Goal: Check status: Check status

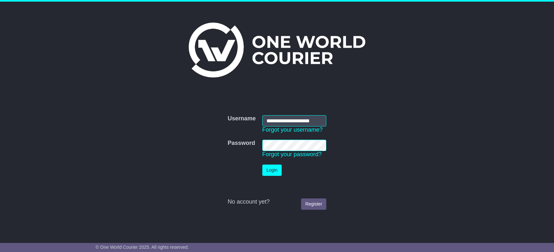
click at [270, 174] on button "Login" at bounding box center [271, 170] width 19 height 11
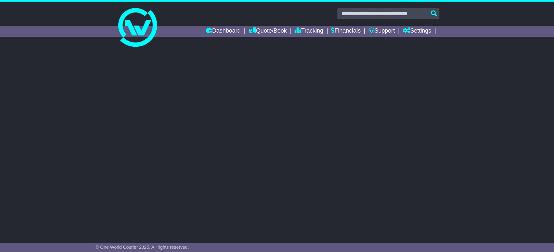
select select "**"
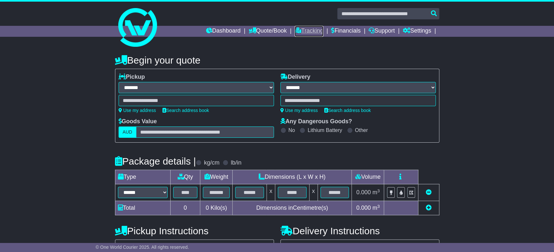
click at [305, 30] on link "Tracking" at bounding box center [308, 31] width 28 height 11
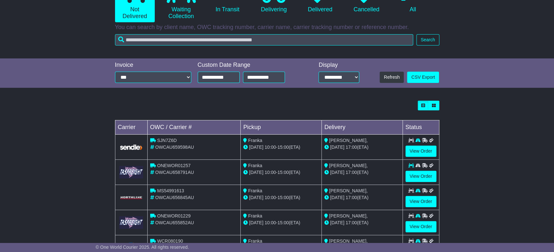
scroll to position [92, 0]
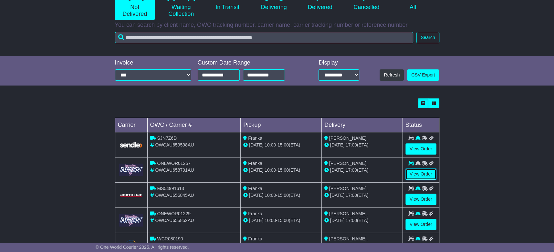
click at [419, 173] on link "View Order" at bounding box center [420, 174] width 31 height 11
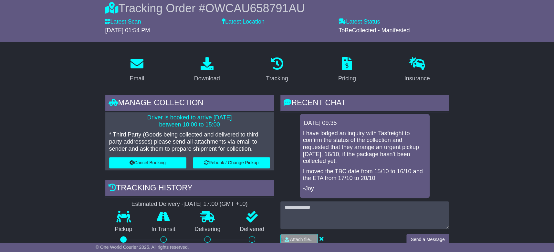
scroll to position [75, 0]
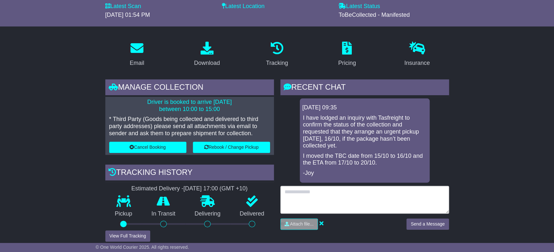
click at [366, 192] on textarea at bounding box center [364, 200] width 169 height 28
